Goal: Transaction & Acquisition: Purchase product/service

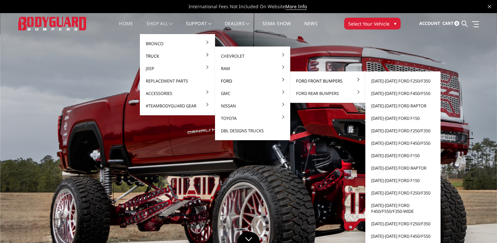
click at [300, 80] on link "Ford Front Bumpers" at bounding box center [328, 81] width 70 height 12
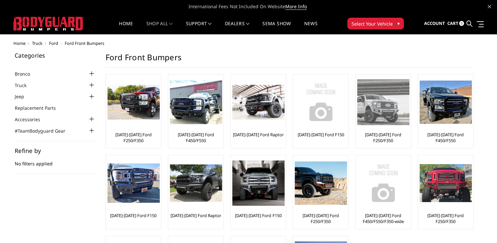
click at [375, 132] on link "[DATE]-[DATE] Ford F250/F350" at bounding box center [383, 137] width 52 height 12
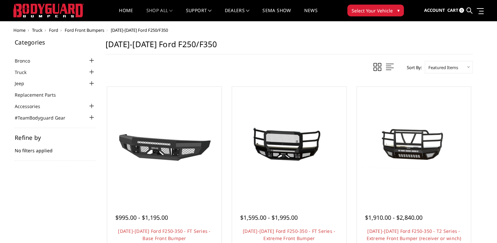
scroll to position [65, 0]
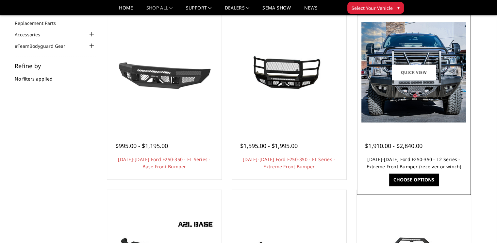
click at [426, 163] on link "2017-2022 Ford F250-350 - T2 Series - Extreme Front Bumper (receiver or winch)" at bounding box center [414, 162] width 95 height 13
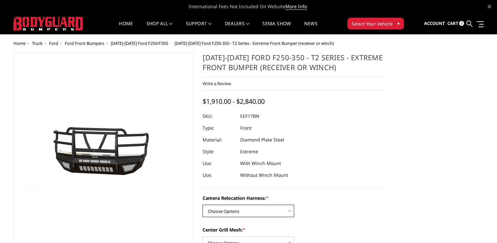
click at [231, 213] on select "Choose Options Without camera harness With camera harness" at bounding box center [249, 210] width 92 height 12
select select "3786"
click at [203, 204] on select "Choose Options Without camera harness With camera harness" at bounding box center [249, 210] width 92 height 12
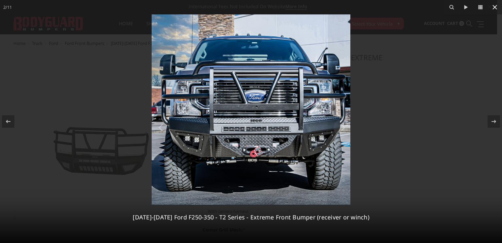
click at [496, 9] on icon at bounding box center [495, 7] width 8 height 8
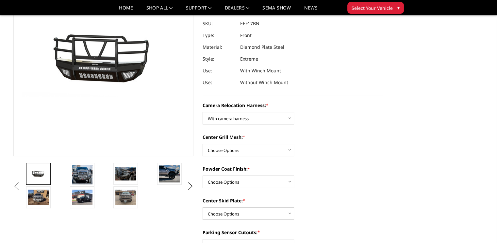
scroll to position [78, 0]
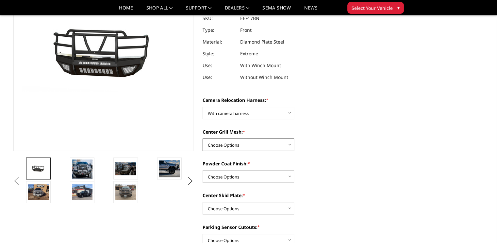
click at [245, 146] on select "Choose Options Without expanded metal With expanded metal" at bounding box center [249, 144] width 92 height 12
select select "3784"
click at [203, 138] on select "Choose Options Without expanded metal With expanded metal" at bounding box center [249, 144] width 92 height 12
click at [266, 178] on select "Choose Options Textured Black Powder Coat Gloss Black Powder Coat Bare Metal" at bounding box center [249, 176] width 92 height 12
select select "3782"
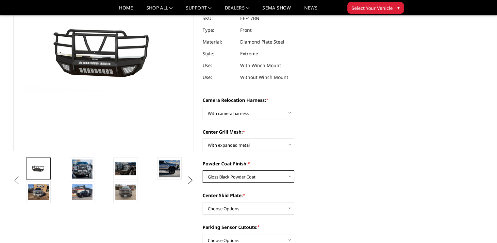
click at [203, 170] on select "Choose Options Textured Black Powder Coat Gloss Black Powder Coat Bare Metal" at bounding box center [249, 176] width 92 height 12
click at [279, 211] on select "Choose Options Winch Mount Skid Plate Standard Skid Plate (included) 2" Receive…" at bounding box center [249, 208] width 92 height 12
select select "3779"
click at [203, 202] on select "Choose Options Winch Mount Skid Plate Standard Skid Plate (included) 2" Receive…" at bounding box center [249, 208] width 92 height 12
click at [196, 193] on section "Previous Next" at bounding box center [104, 79] width 190 height 248
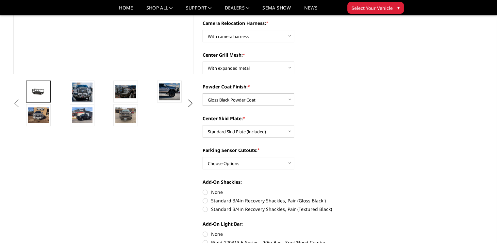
scroll to position [170, 0]
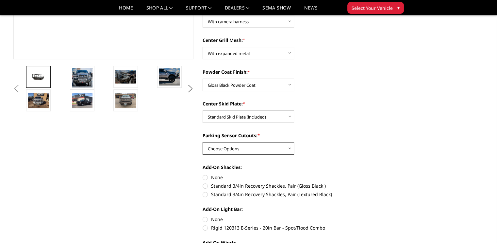
click at [245, 151] on select "Choose Options No - Without Parking Sensor Cutouts" at bounding box center [249, 148] width 92 height 12
click at [203, 142] on select "Choose Options No - Without Parking Sensor Cutouts" at bounding box center [249, 148] width 92 height 12
click at [205, 195] on label "Standard 3/4in Recovery Shackles, Pair (Textured Black)" at bounding box center [293, 194] width 180 height 7
click at [383, 182] on input "Standard 3/4in Recovery Shackles, Pair (Textured Black)" at bounding box center [383, 182] width 0 height 0
radio input "true"
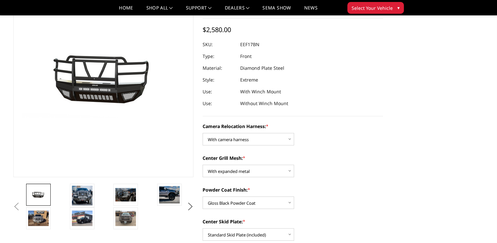
scroll to position [39, 0]
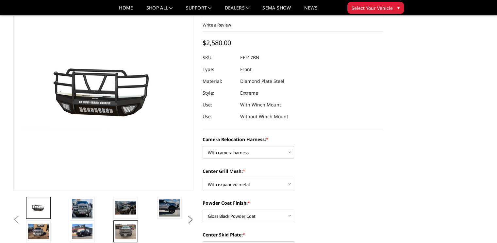
click at [126, 226] on img at bounding box center [125, 230] width 21 height 15
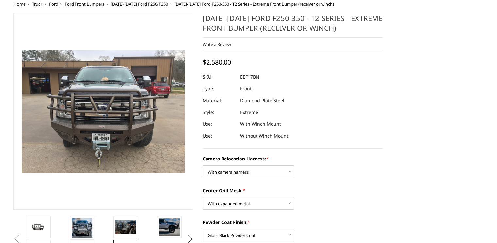
scroll to position [17, 0]
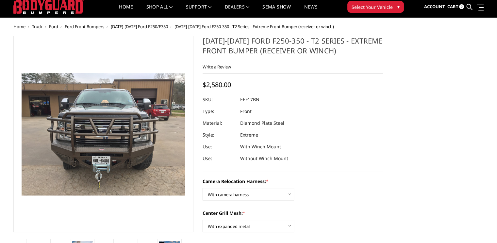
click at [195, 202] on section "Previous Next" at bounding box center [104, 160] width 190 height 248
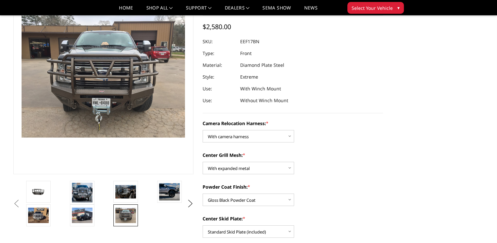
scroll to position [56, 0]
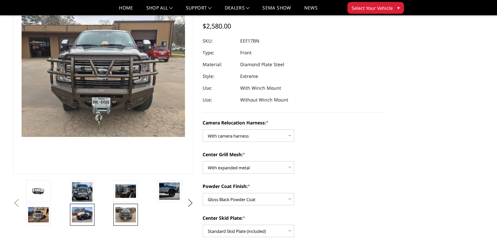
click at [82, 211] on img at bounding box center [82, 214] width 21 height 15
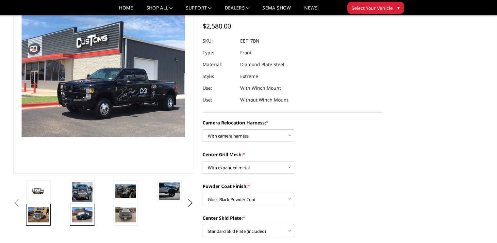
click at [43, 213] on img at bounding box center [38, 214] width 21 height 15
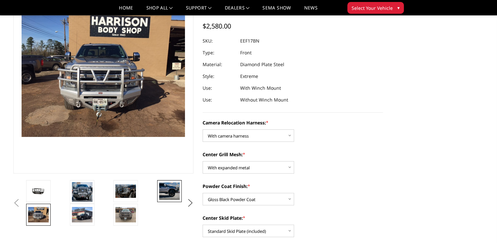
click at [176, 189] on img at bounding box center [169, 190] width 21 height 17
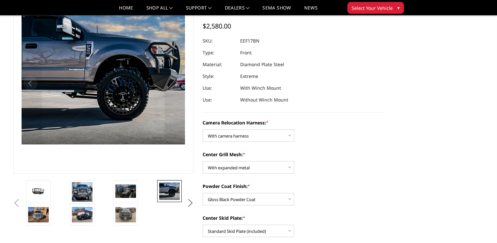
scroll to position [48, 0]
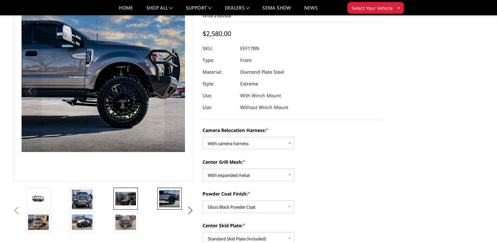
click at [121, 193] on img at bounding box center [125, 198] width 21 height 13
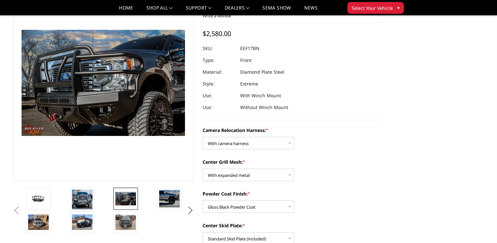
scroll to position [64, 0]
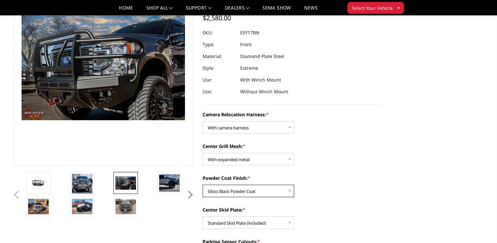
click at [252, 189] on select "Choose Options Textured Black Powder Coat Gloss Black Powder Coat Bare Metal" at bounding box center [249, 190] width 92 height 12
click at [348, 179] on label "Powder Coat Finish: *" at bounding box center [293, 177] width 180 height 7
click at [294, 184] on select "Choose Options Textured Black Powder Coat Gloss Black Powder Coat Bare Metal" at bounding box center [249, 190] width 92 height 12
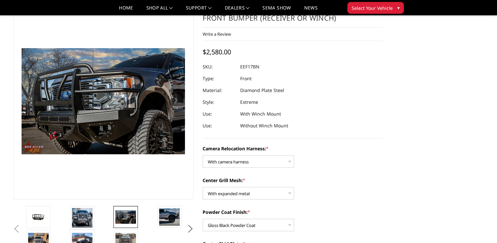
scroll to position [25, 0]
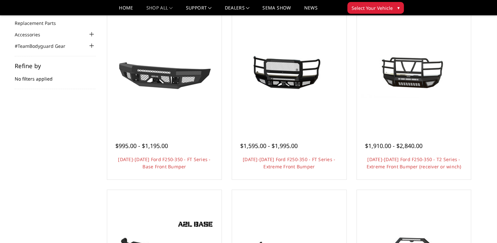
click at [102, 111] on li "Quick view $995.00 - $1,195.00 2017-2022 Ford F250-350 - FT Series - Base Front…" at bounding box center [164, 98] width 125 height 175
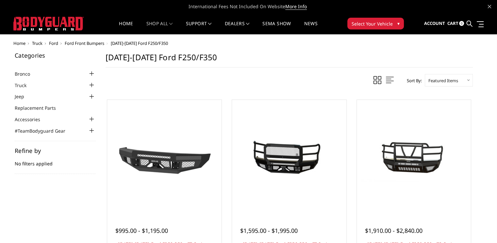
click at [54, 43] on span "Ford" at bounding box center [53, 43] width 9 height 6
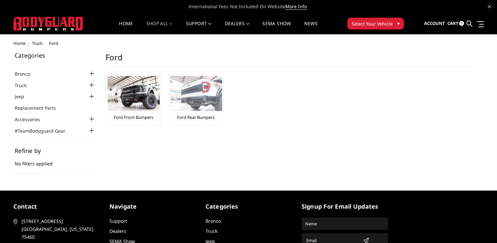
click at [196, 109] on img at bounding box center [196, 93] width 52 height 35
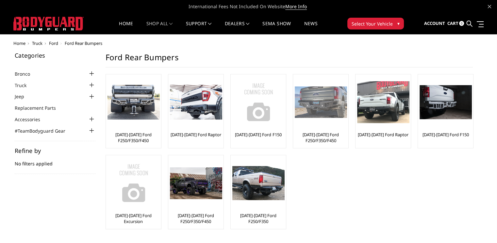
click at [334, 139] on link "[DATE]-[DATE] Ford F250/F350/F450" at bounding box center [321, 137] width 52 height 12
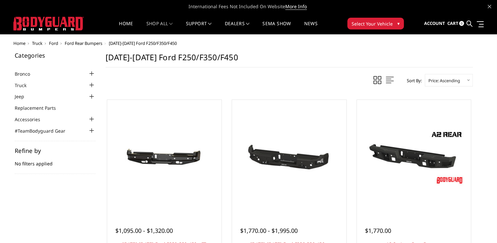
click at [475, 156] on li "Quick view $1,770.00 A2 Series - Rear Bumper This is our premium series, heavy-…" at bounding box center [414, 183] width 125 height 175
